Goal: Transaction & Acquisition: Purchase product/service

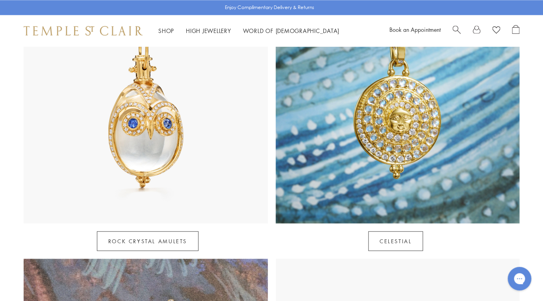
scroll to position [446, 0]
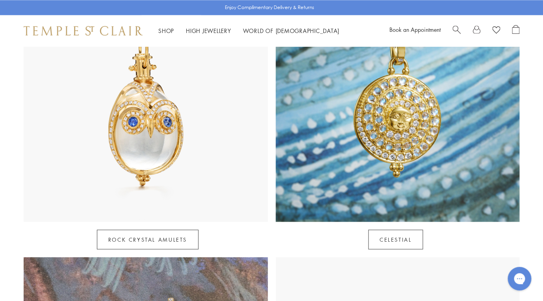
click at [138, 222] on div "Rock Crystal Amulets" at bounding box center [148, 236] width 248 height 28
click at [138, 230] on link "Rock Crystal Amulets" at bounding box center [148, 240] width 102 height 20
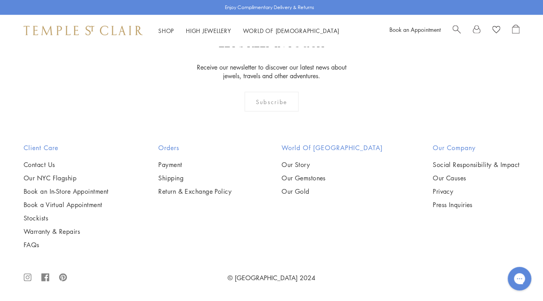
scroll to position [3192, 0]
click at [0, 0] on img at bounding box center [0, 0] width 0 height 0
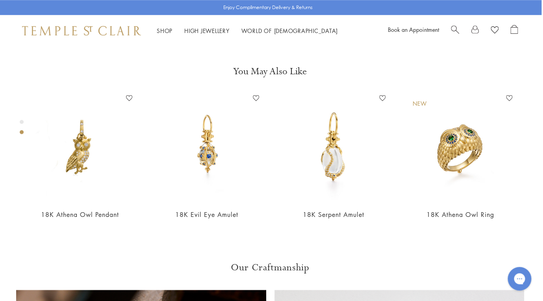
scroll to position [272, 2]
